Goal: Task Accomplishment & Management: Use online tool/utility

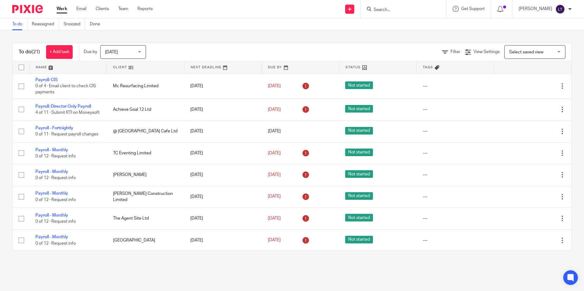
click at [395, 11] on input "Search" at bounding box center [400, 9] width 55 height 5
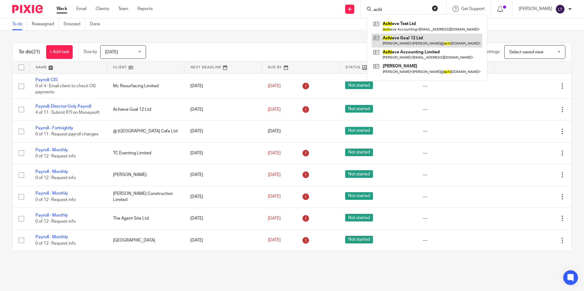
type input "achi"
click at [431, 40] on link at bounding box center [427, 41] width 111 height 14
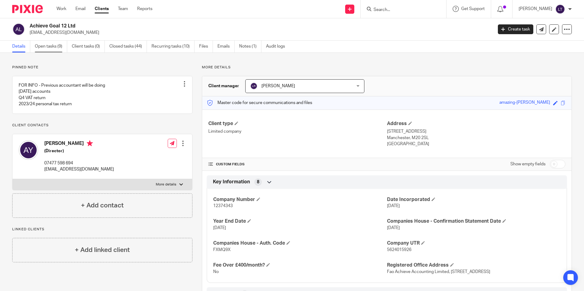
click at [57, 46] on link "Open tasks (9)" at bounding box center [51, 47] width 32 height 12
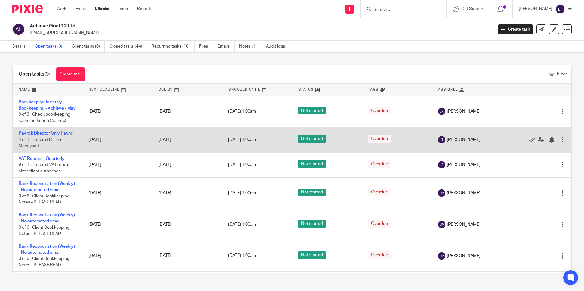
click at [42, 136] on link "Payroll: Director Only Payroll" at bounding box center [47, 133] width 56 height 4
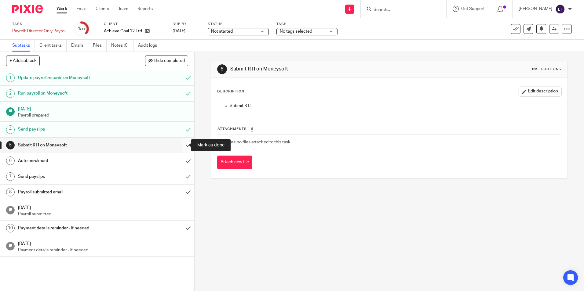
click at [181, 147] on input "submit" at bounding box center [97, 145] width 194 height 15
click at [182, 162] on input "submit" at bounding box center [97, 160] width 194 height 15
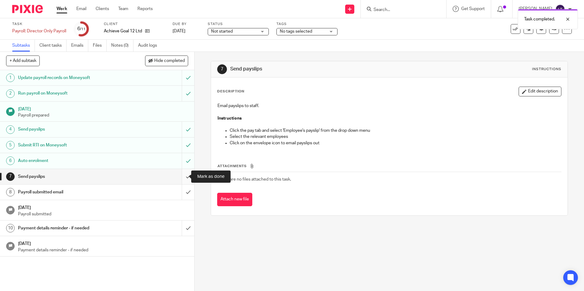
click at [181, 175] on input "submit" at bounding box center [97, 176] width 194 height 15
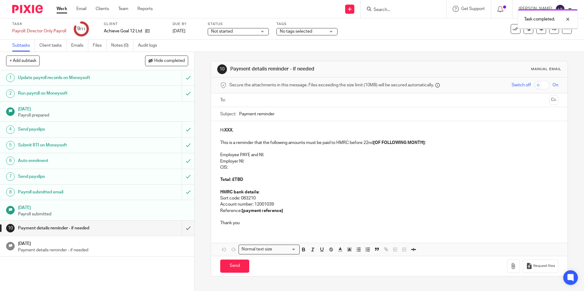
click at [181, 228] on input "submit" at bounding box center [97, 228] width 194 height 15
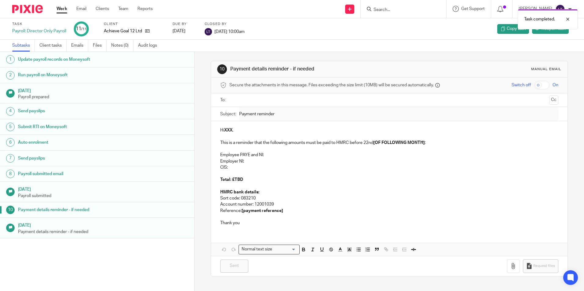
drag, startPoint x: 23, startPoint y: 4, endPoint x: 12, endPoint y: 20, distance: 19.2
click at [24, 5] on div at bounding box center [25, 9] width 50 height 18
click at [419, 10] on input "Search" at bounding box center [400, 9] width 55 height 5
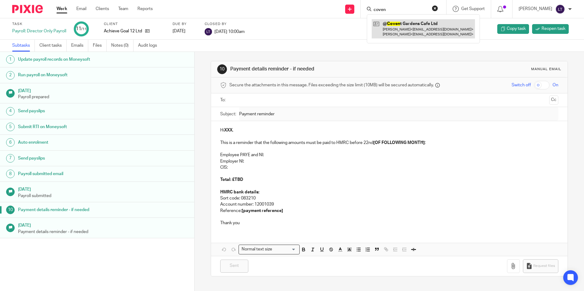
type input "coven"
click at [402, 31] on link at bounding box center [423, 28] width 103 height 19
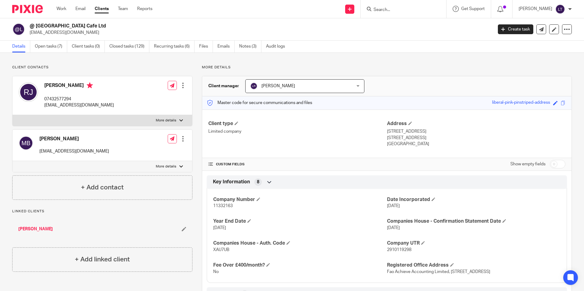
drag, startPoint x: 105, startPoint y: 34, endPoint x: 27, endPoint y: 35, distance: 77.9
click at [27, 35] on div "@ [GEOGRAPHIC_DATA] Cafe Ltd [EMAIL_ADDRESS][DOMAIN_NAME]" at bounding box center [250, 29] width 476 height 13
click at [397, 8] on input "Search" at bounding box center [400, 9] width 55 height 5
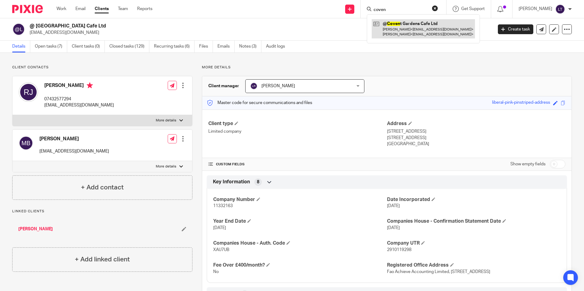
type input "coven"
click at [420, 24] on link at bounding box center [423, 28] width 103 height 19
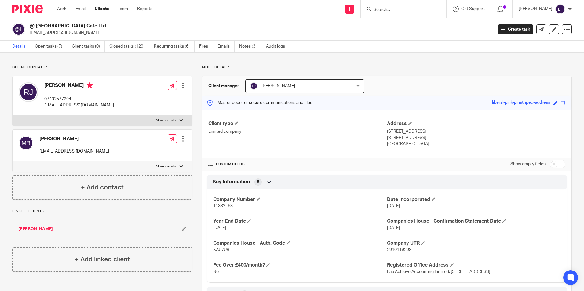
click at [38, 50] on link "Open tasks (7)" at bounding box center [51, 47] width 32 height 12
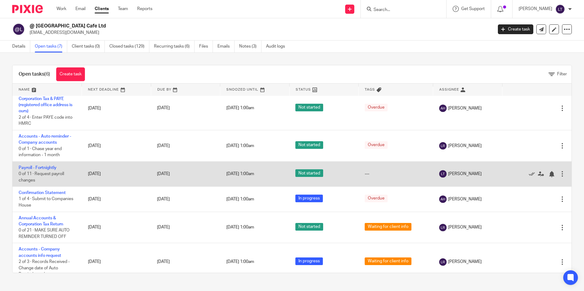
scroll to position [17, 0]
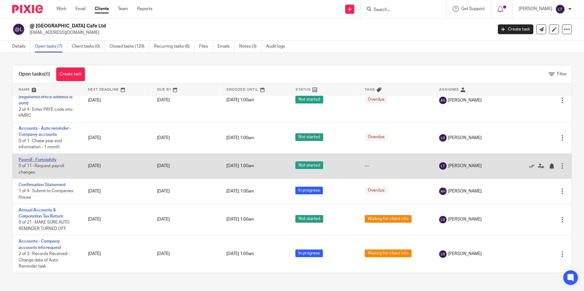
click at [33, 160] on link "Payroll - Fortnightly" at bounding box center [38, 160] width 38 height 4
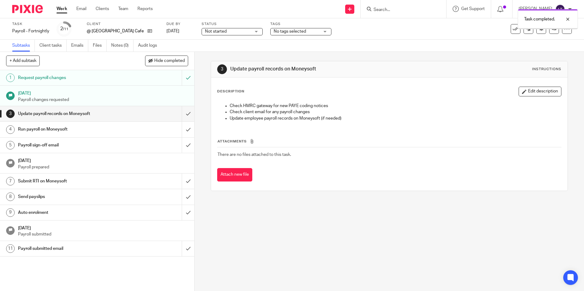
click at [182, 115] on input "submit" at bounding box center [97, 113] width 194 height 15
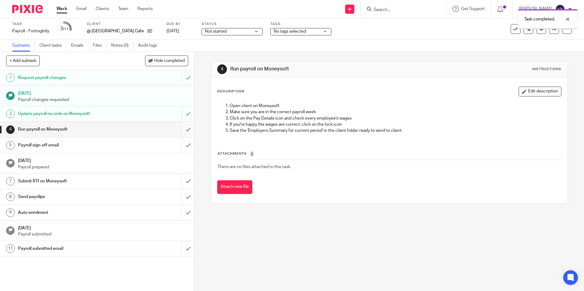
drag, startPoint x: 0, startPoint y: 0, endPoint x: 181, endPoint y: 128, distance: 221.5
click at [181, 128] on input "submit" at bounding box center [97, 129] width 194 height 15
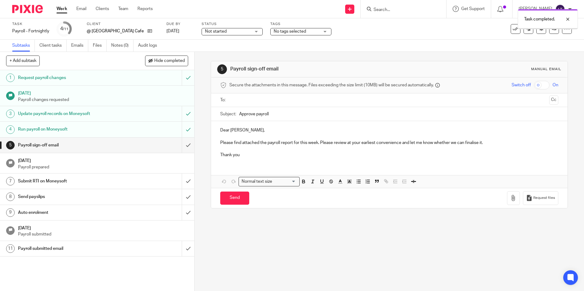
click at [183, 147] on input "submit" at bounding box center [97, 145] width 194 height 15
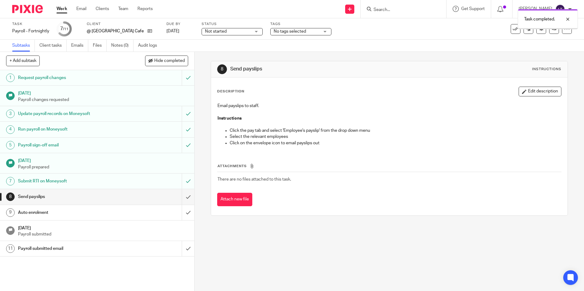
click at [181, 199] on input "submit" at bounding box center [97, 196] width 194 height 15
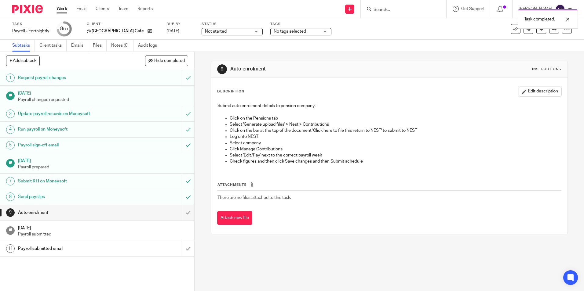
click at [181, 213] on input "submit" at bounding box center [97, 212] width 194 height 15
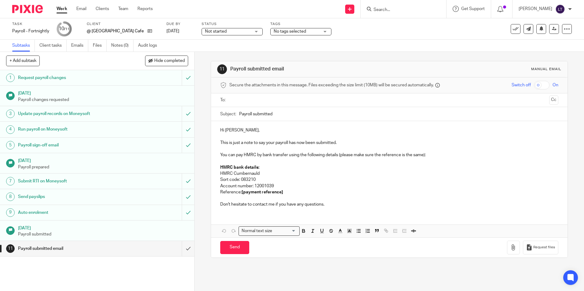
click at [180, 250] on input "submit" at bounding box center [97, 248] width 194 height 15
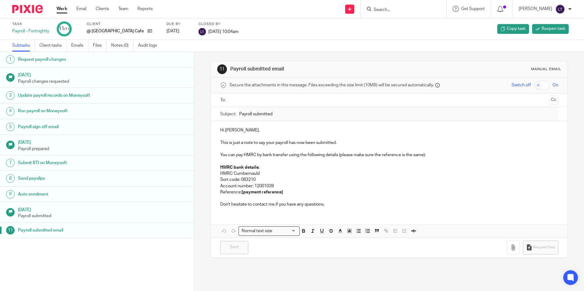
click at [400, 9] on input "Search" at bounding box center [400, 9] width 55 height 5
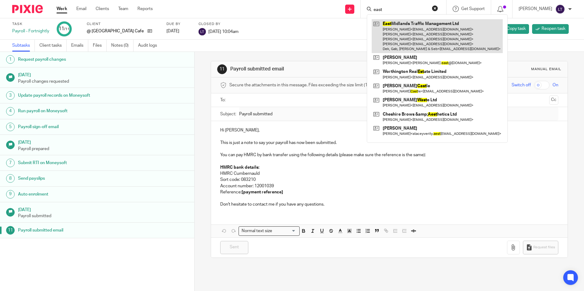
type input "east"
click at [402, 29] on link at bounding box center [437, 36] width 131 height 34
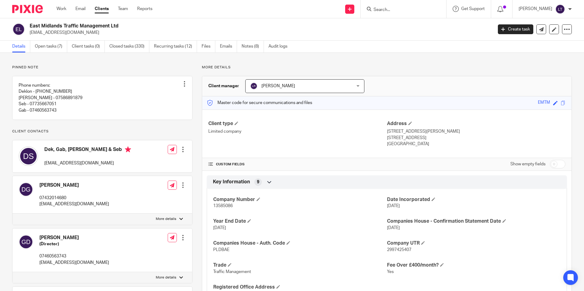
drag, startPoint x: 75, startPoint y: 34, endPoint x: 31, endPoint y: 33, distance: 44.0
click at [31, 33] on p "[EMAIL_ADDRESS][DOMAIN_NAME]" at bounding box center [259, 33] width 459 height 6
click at [400, 9] on input "Search" at bounding box center [400, 9] width 55 height 5
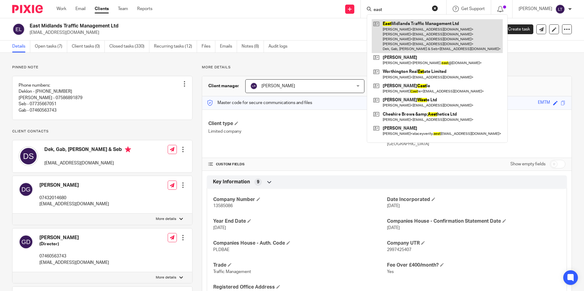
type input "east"
click at [427, 35] on link at bounding box center [437, 36] width 131 height 34
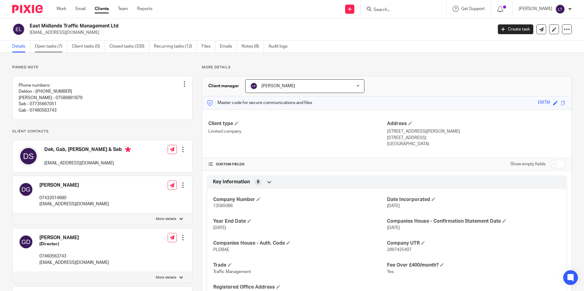
click at [45, 47] on link "Open tasks (7)" at bounding box center [51, 47] width 32 height 12
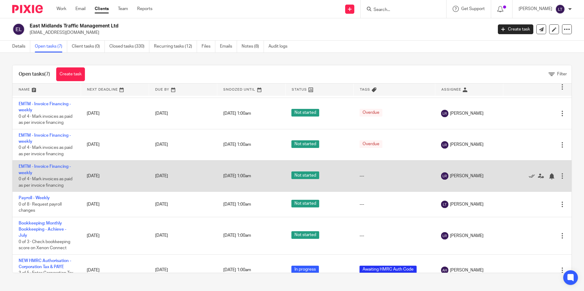
scroll to position [52, 0]
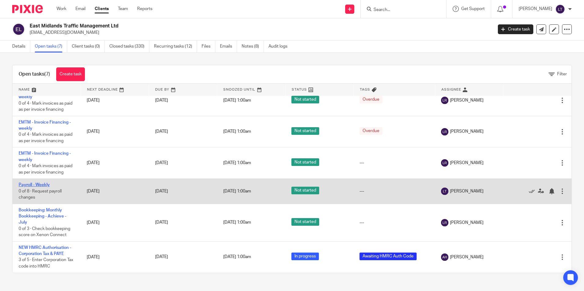
click at [31, 186] on link "Payroll - Weekly" at bounding box center [34, 185] width 31 height 4
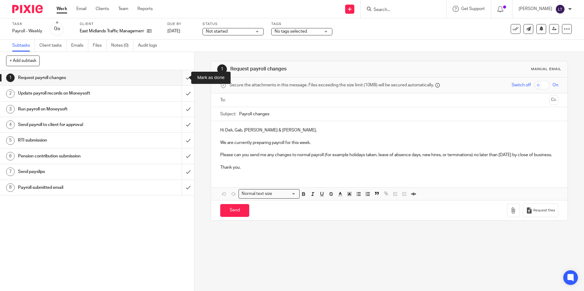
click at [181, 78] on input "submit" at bounding box center [97, 77] width 194 height 15
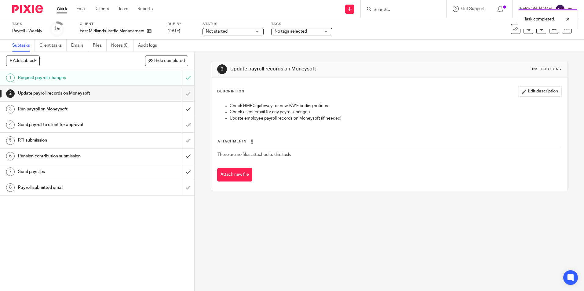
click at [182, 93] on input "submit" at bounding box center [97, 93] width 194 height 15
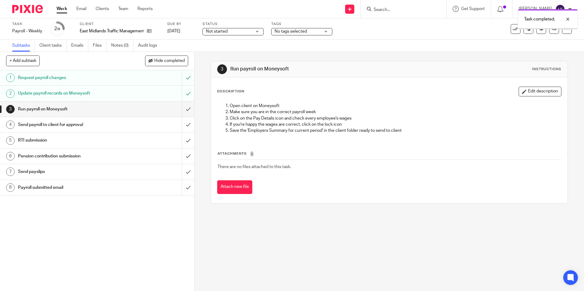
click at [183, 108] on input "submit" at bounding box center [97, 109] width 194 height 15
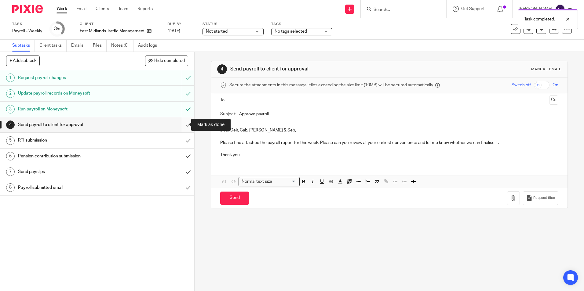
click at [181, 126] on input "submit" at bounding box center [97, 124] width 194 height 15
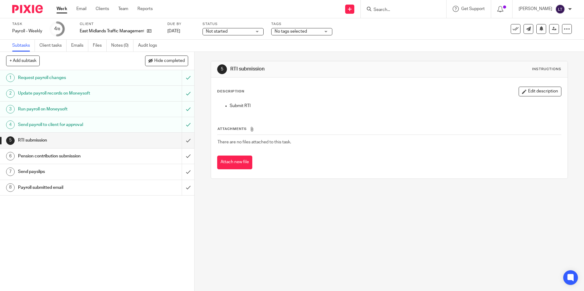
click at [399, 9] on input "Search" at bounding box center [400, 9] width 55 height 5
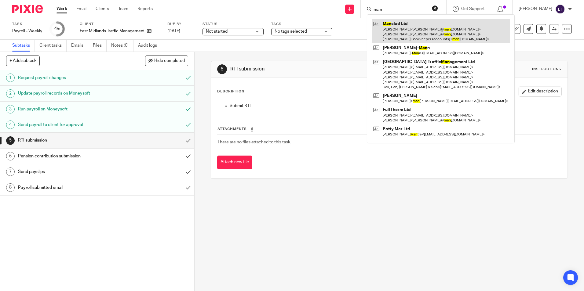
type input "man"
click at [401, 33] on link at bounding box center [441, 31] width 138 height 24
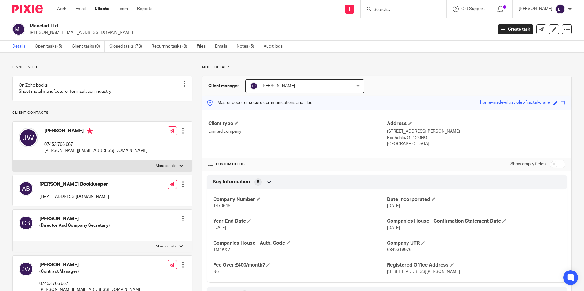
click at [51, 48] on link "Open tasks (5)" at bounding box center [51, 47] width 32 height 12
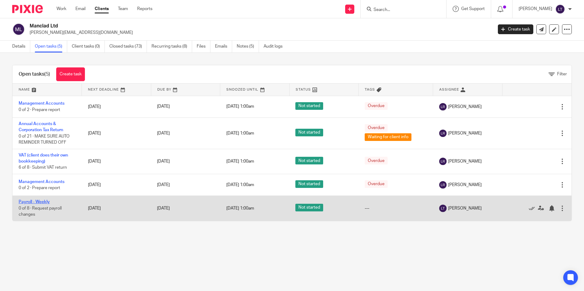
click at [26, 200] on link "Payroll - Weekly" at bounding box center [34, 202] width 31 height 4
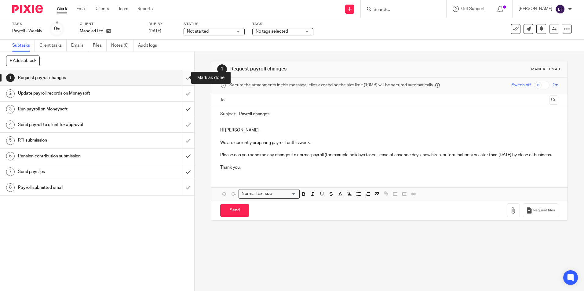
click at [184, 76] on input "submit" at bounding box center [97, 77] width 194 height 15
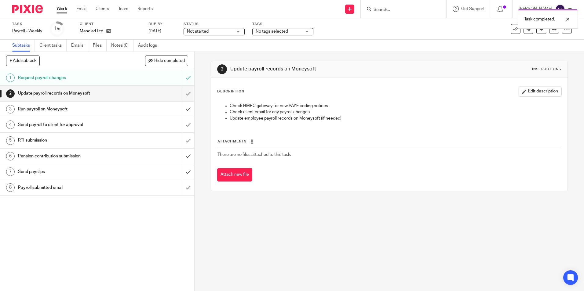
click at [409, 7] on div "Task completed." at bounding box center [435, 17] width 286 height 23
click at [386, 11] on div "Task completed." at bounding box center [435, 17] width 286 height 23
click at [407, 12] on div "Task completed." at bounding box center [435, 17] width 286 height 23
click at [418, 9] on div "Task completed." at bounding box center [435, 17] width 286 height 23
click at [567, 17] on div at bounding box center [563, 19] width 16 height 7
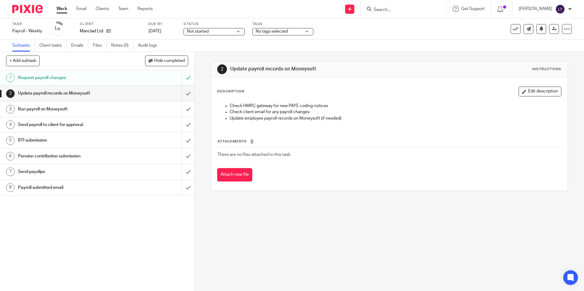
click at [400, 9] on div "Task completed." at bounding box center [435, 17] width 286 height 23
click at [404, 11] on input "Search" at bounding box center [400, 9] width 55 height 5
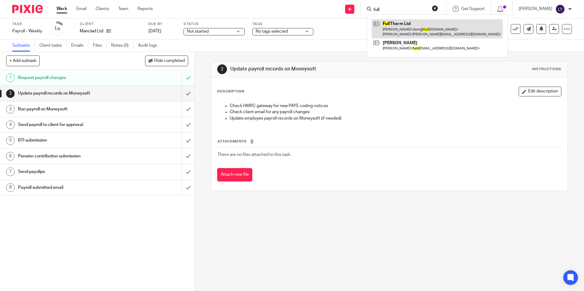
type input "full"
click at [386, 36] on link at bounding box center [437, 28] width 131 height 19
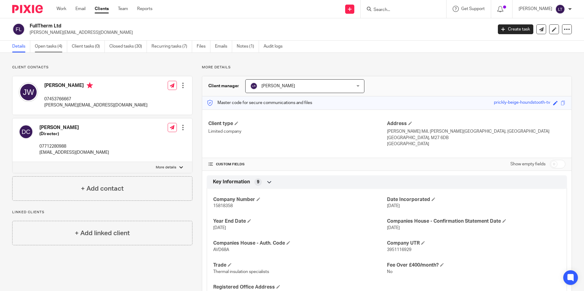
click at [49, 45] on link "Open tasks (4)" at bounding box center [51, 47] width 32 height 12
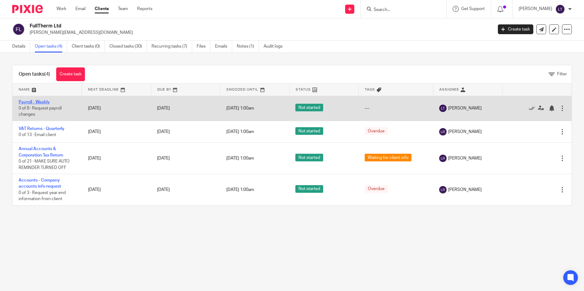
click at [33, 101] on link "Payroll - Weekly" at bounding box center [34, 102] width 31 height 4
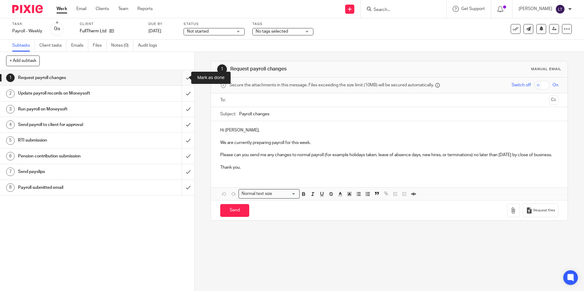
click at [181, 78] on input "submit" at bounding box center [97, 77] width 194 height 15
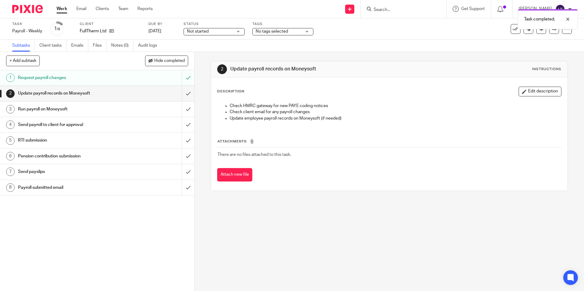
click at [407, 7] on div "Task completed." at bounding box center [435, 17] width 286 height 23
click at [395, 9] on div "Task completed." at bounding box center [435, 17] width 286 height 23
click at [572, 19] on div "Task completed." at bounding box center [548, 19] width 60 height 20
click at [390, 11] on input "Search" at bounding box center [400, 9] width 55 height 5
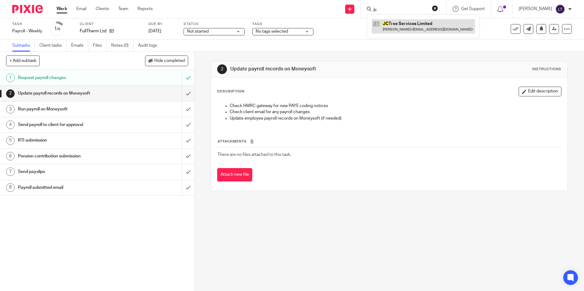
type input "jc"
click at [399, 24] on link at bounding box center [423, 26] width 103 height 14
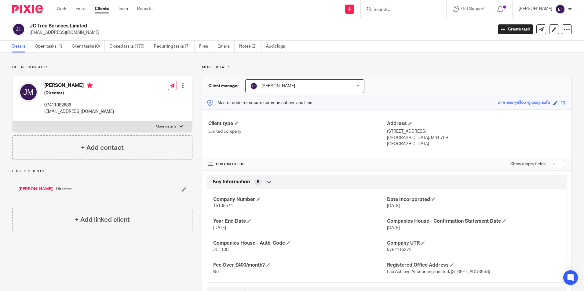
drag, startPoint x: 86, startPoint y: 30, endPoint x: 28, endPoint y: 35, distance: 58.6
click at [28, 35] on div "JC Tree Services Limited [EMAIL_ADDRESS][DOMAIN_NAME]" at bounding box center [250, 29] width 476 height 13
copy p "[EMAIL_ADDRESS][DOMAIN_NAME]"
drag, startPoint x: 52, startPoint y: 45, endPoint x: 79, endPoint y: 78, distance: 43.0
click at [52, 45] on link "Open tasks (1)" at bounding box center [51, 47] width 32 height 12
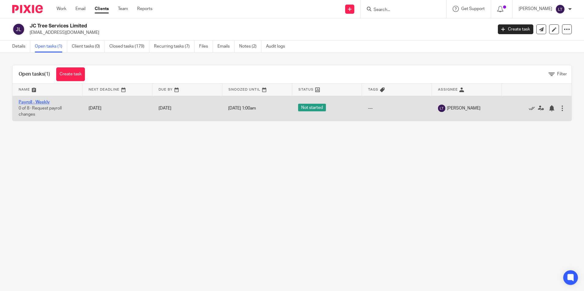
click at [44, 101] on link "Payroll - Weekly" at bounding box center [34, 102] width 31 height 4
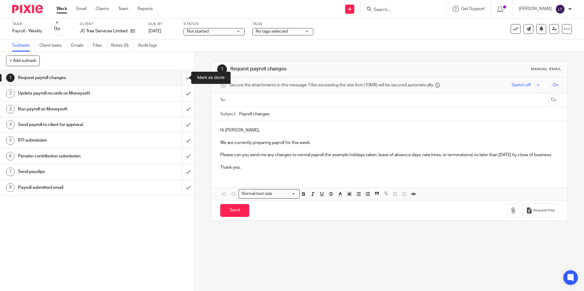
click at [183, 78] on input "submit" at bounding box center [97, 77] width 194 height 15
